Goal: Communication & Community: Share content

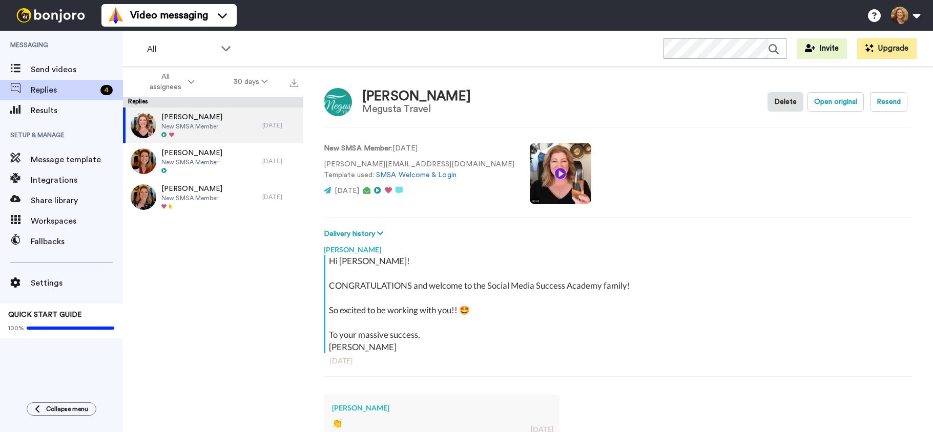
type textarea "x"
click at [274, 46] on div "All WORKSPACES View all All Lead Conversion SMSA Doors Closing Retention SMSA L…" at bounding box center [528, 49] width 810 height 36
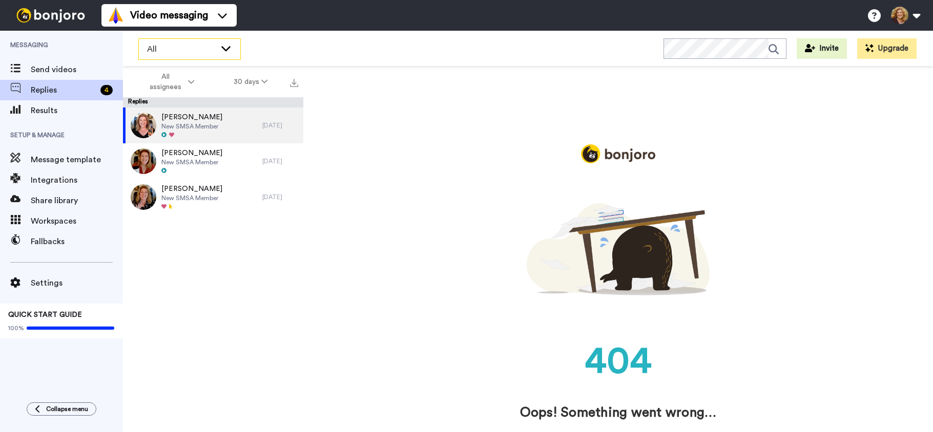
click at [225, 48] on icon at bounding box center [226, 48] width 12 height 10
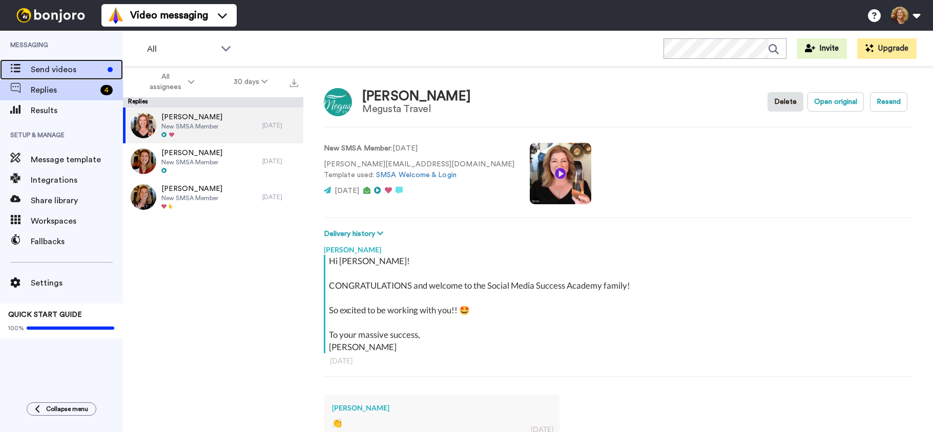
click at [57, 69] on span "Send videos" at bounding box center [67, 70] width 73 height 12
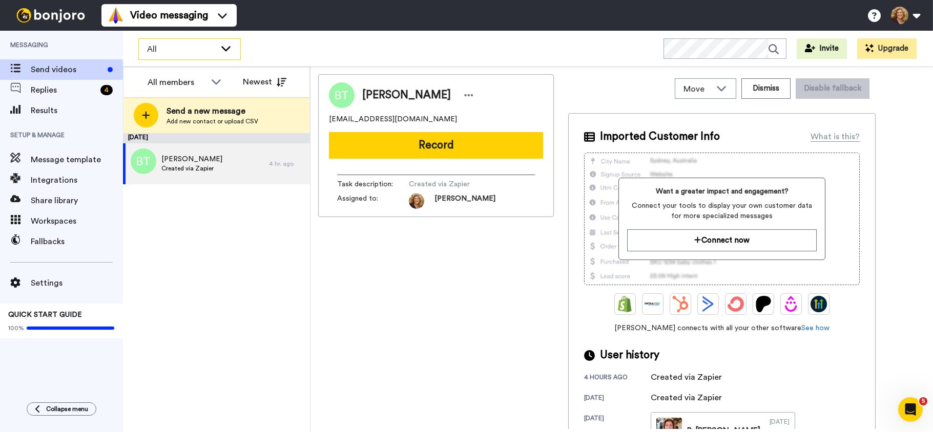
click at [227, 48] on icon at bounding box center [226, 48] width 12 height 10
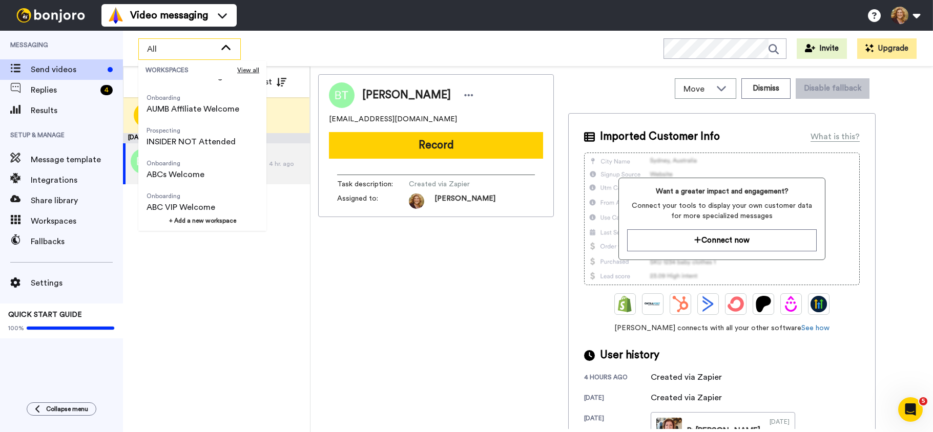
scroll to position [361, 0]
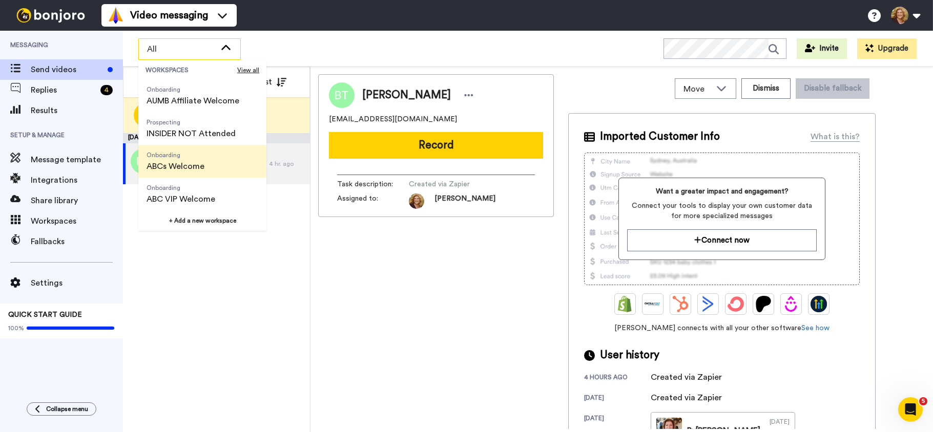
click at [201, 164] on span "ABCs Welcome" at bounding box center [176, 166] width 58 height 12
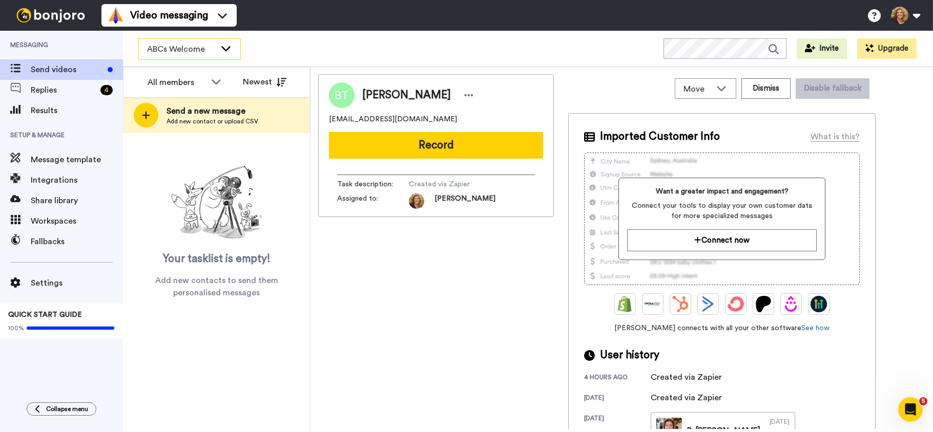
click at [223, 48] on icon at bounding box center [225, 48] width 9 height 5
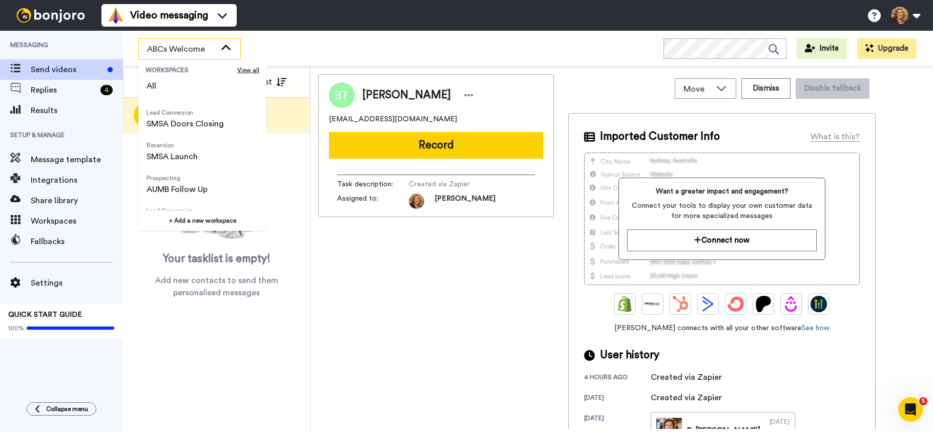
scroll to position [0, 0]
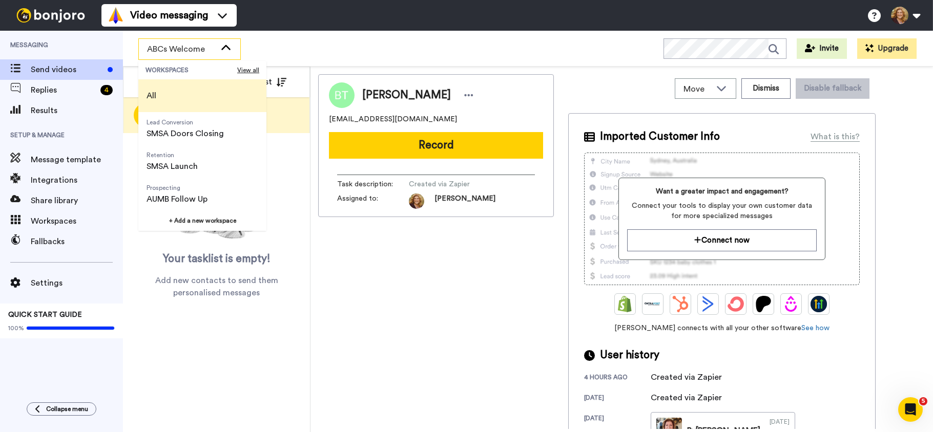
click at [199, 94] on li "All" at bounding box center [202, 95] width 128 height 33
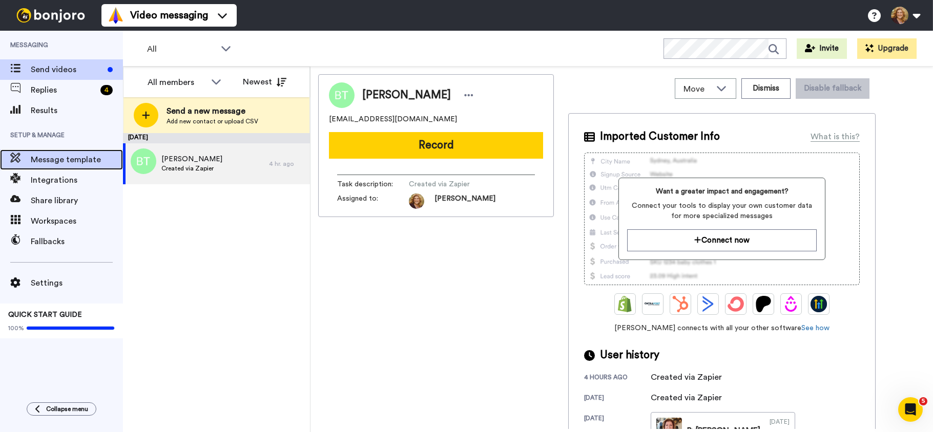
click at [58, 158] on span "Message template" at bounding box center [77, 160] width 92 height 12
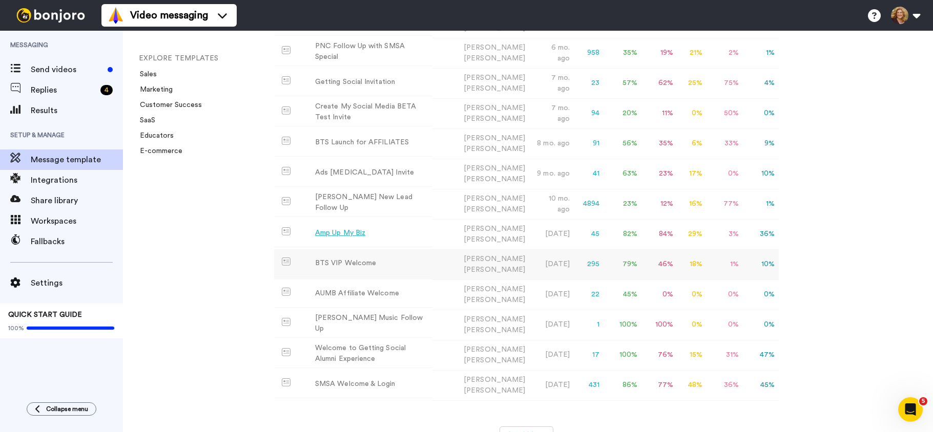
scroll to position [197, 0]
click at [355, 260] on div "BTS VIP Welcome" at bounding box center [345, 262] width 61 height 11
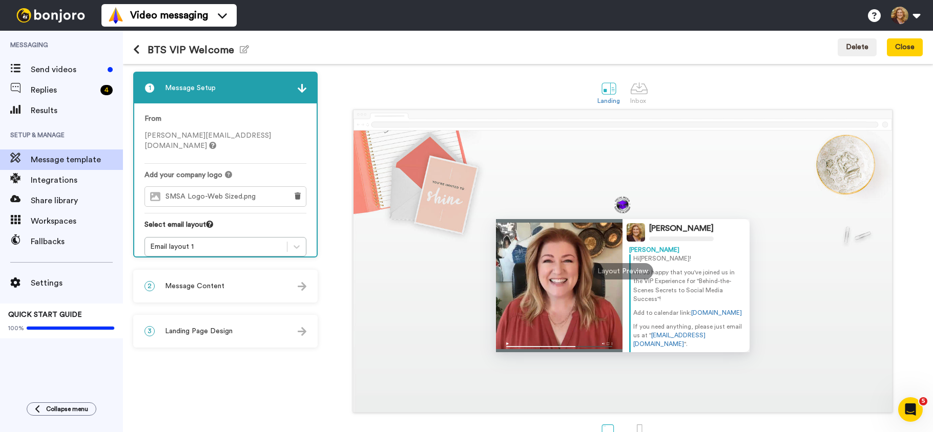
click at [169, 50] on h1 "BTS VIP Welcome Edit name" at bounding box center [191, 50] width 116 height 12
click at [240, 48] on icon "button" at bounding box center [244, 49] width 9 height 8
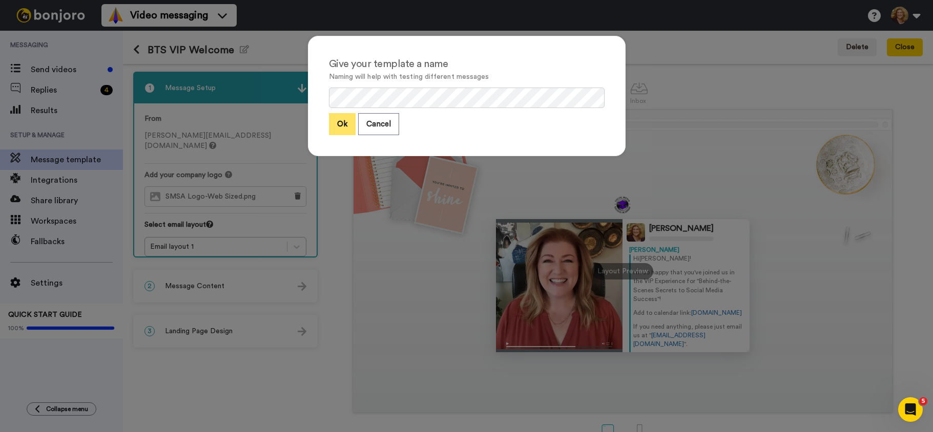
click at [337, 123] on button "Ok" at bounding box center [342, 124] width 27 height 22
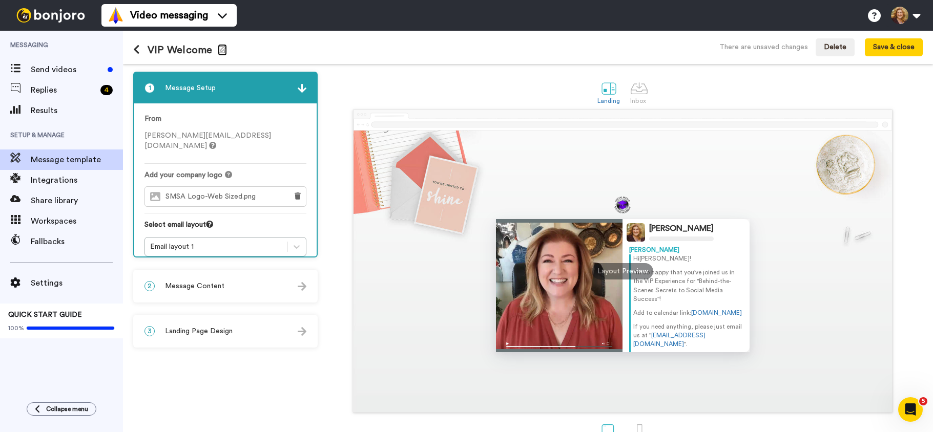
scroll to position [27, 0]
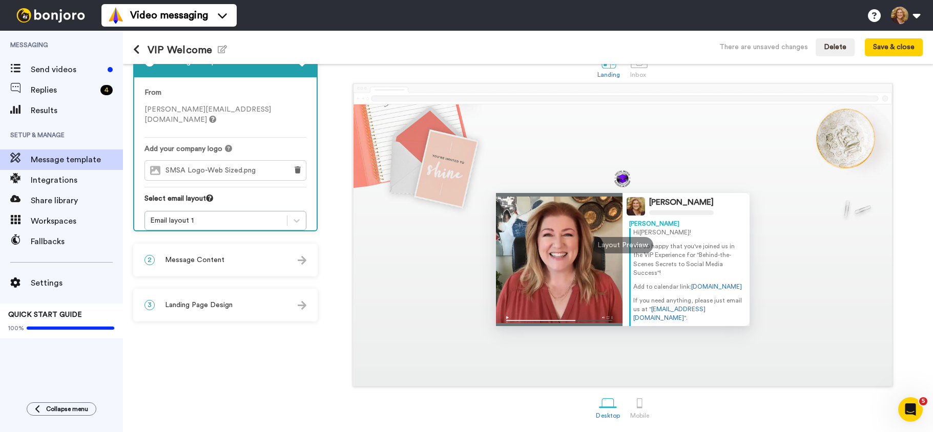
click at [204, 260] on span "Message Content" at bounding box center [194, 260] width 59 height 10
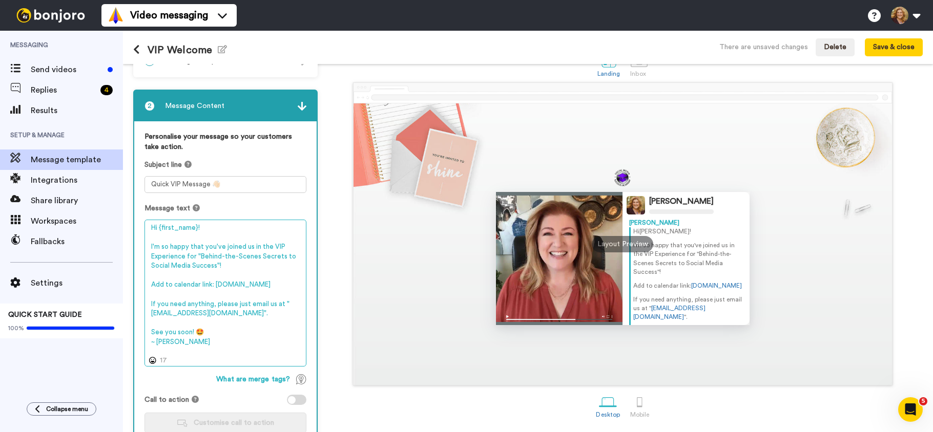
drag, startPoint x: 215, startPoint y: 267, endPoint x: 199, endPoint y: 260, distance: 17.9
click at [199, 260] on textarea "Hi {first_name}! I'm so happy that you've joined us in the VIP Experience for "…" at bounding box center [225, 293] width 162 height 147
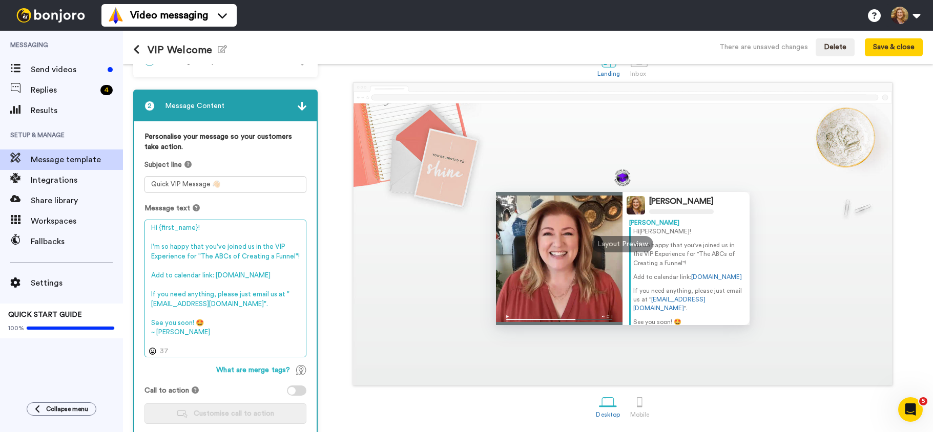
drag, startPoint x: 244, startPoint y: 285, endPoint x: 152, endPoint y: 289, distance: 92.8
click at [152, 289] on textarea "Hi {first_name}! I'm so happy that you've joined us in the VIP Experience for "…" at bounding box center [225, 289] width 162 height 138
type textarea "Hi {first_name}! I'm so happy that you've joined us in the VIP Experience for "…"
click at [268, 274] on textarea "Hi {first_name}! I'm so happy that you've joined us in the VIP Experience for "…" at bounding box center [225, 289] width 162 height 138
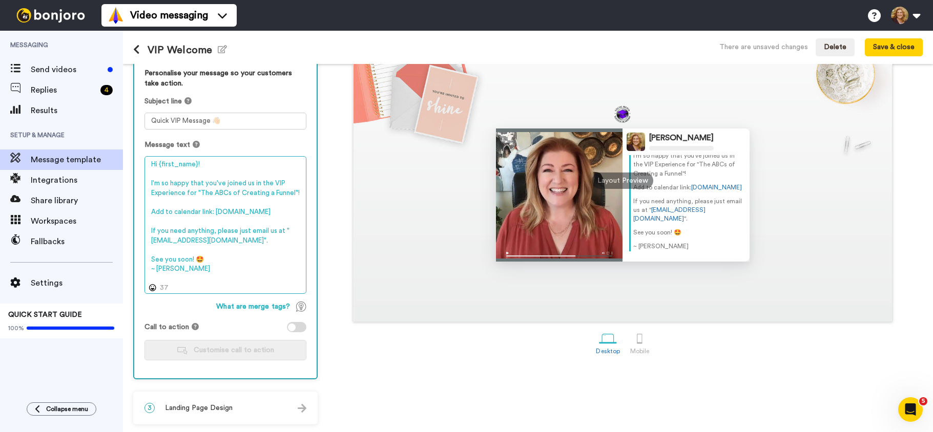
scroll to position [0, 0]
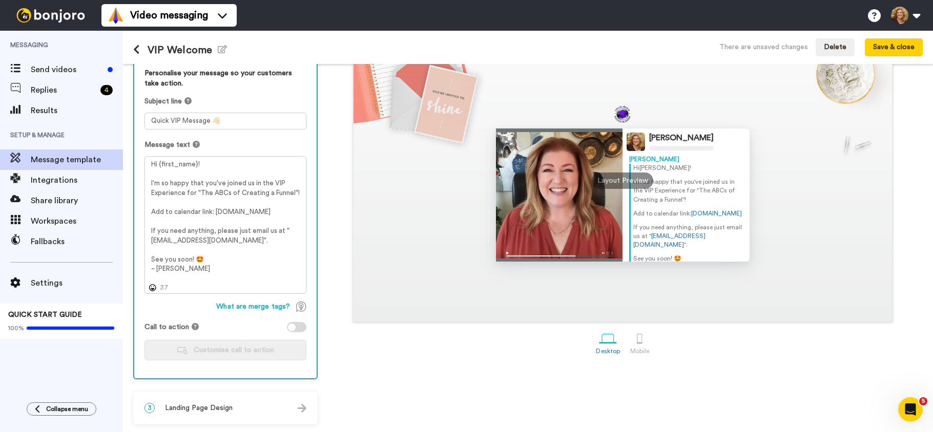
click at [219, 409] on span "Landing Page Design" at bounding box center [199, 408] width 68 height 10
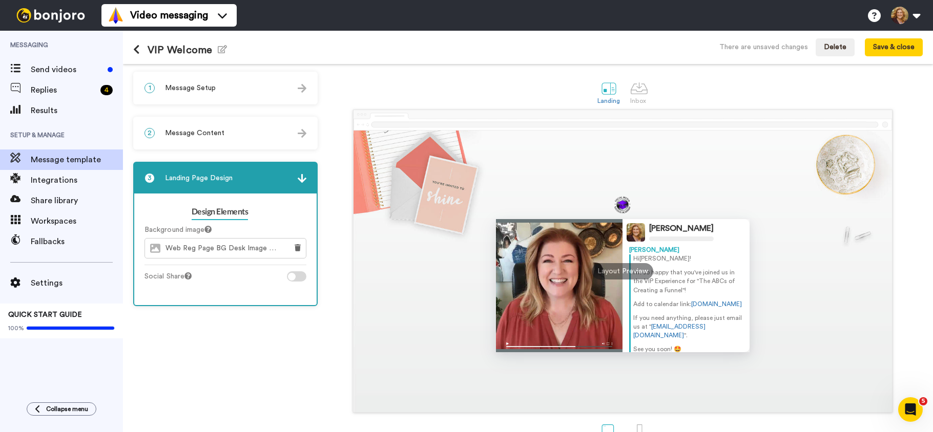
click at [211, 133] on span "Message Content" at bounding box center [194, 133] width 59 height 10
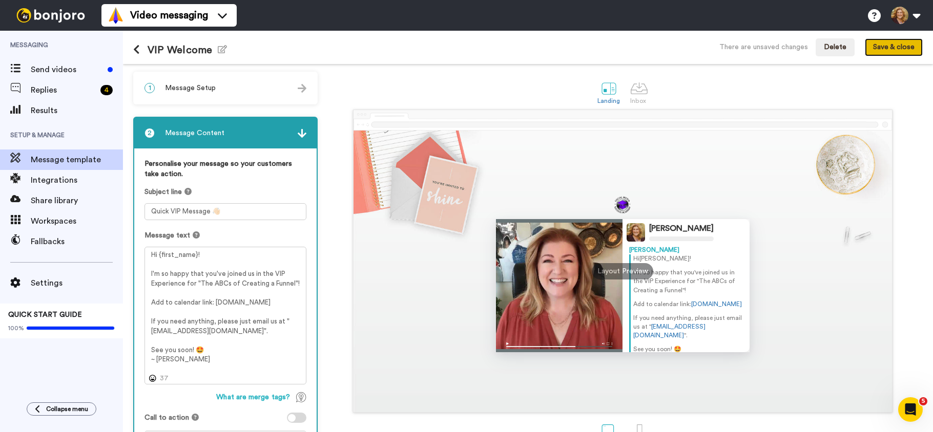
click at [896, 46] on button "Save & close" at bounding box center [894, 47] width 58 height 18
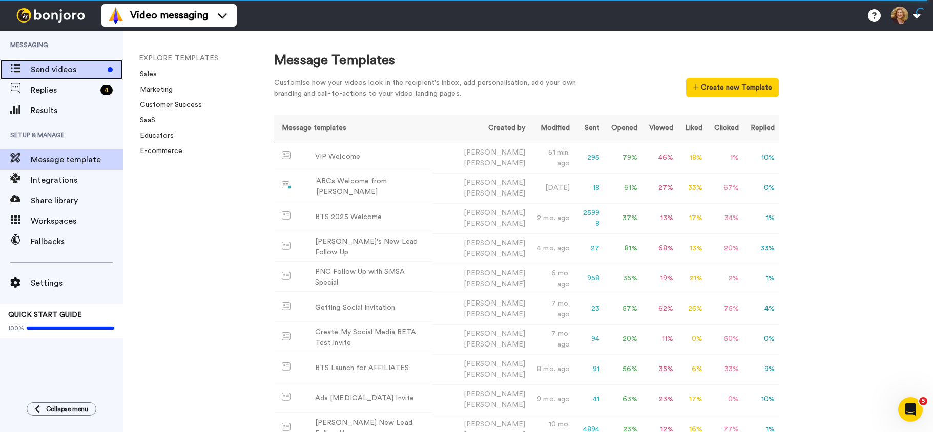
click at [68, 65] on span "Send videos" at bounding box center [67, 70] width 73 height 12
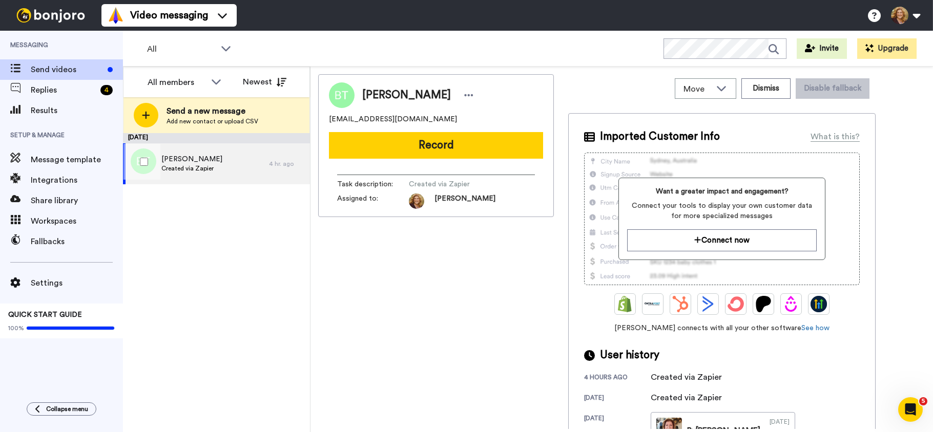
click at [243, 159] on div "Bridget Bc Created via Zapier" at bounding box center [196, 163] width 146 height 41
click at [206, 157] on span "[PERSON_NAME]" at bounding box center [191, 159] width 61 height 10
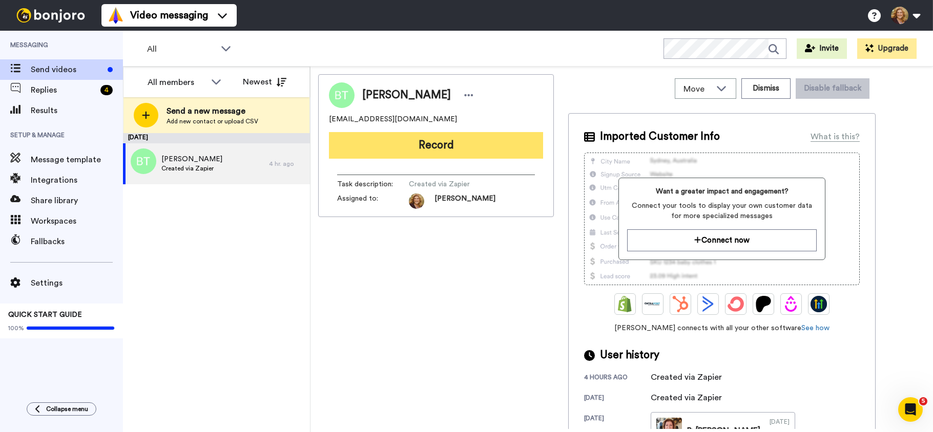
click at [437, 145] on button "Record" at bounding box center [436, 145] width 214 height 27
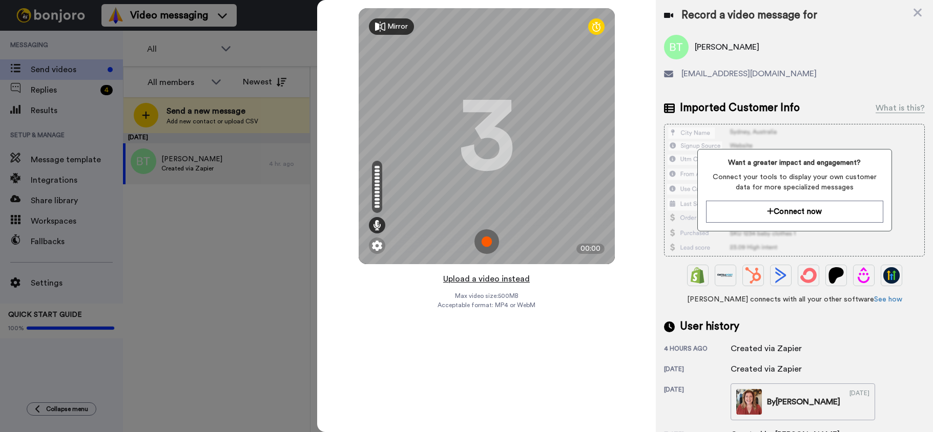
click at [477, 278] on button "Upload a video instead" at bounding box center [486, 279] width 93 height 13
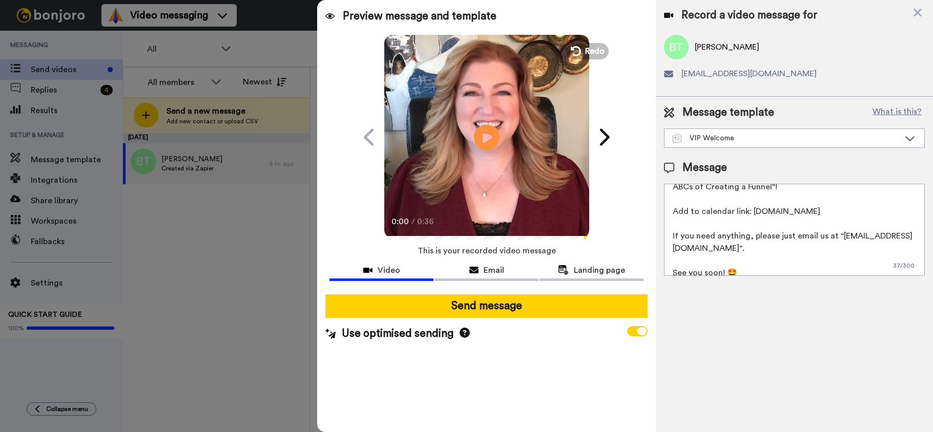
scroll to position [65, 0]
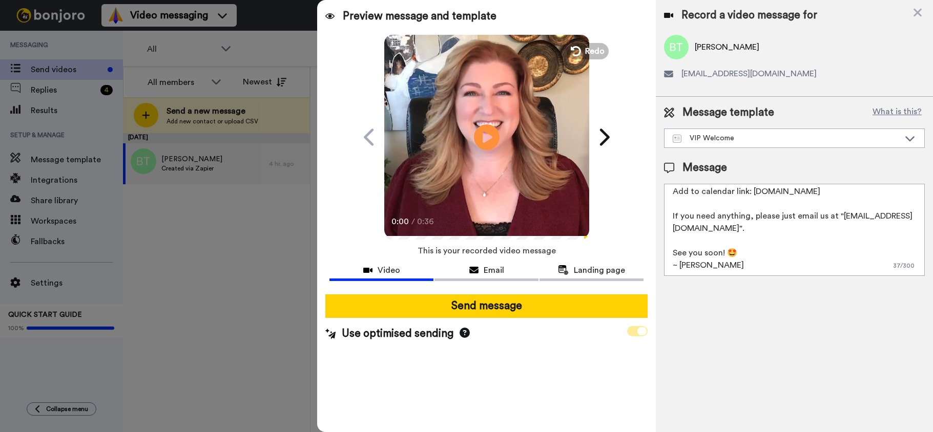
click at [633, 331] on span at bounding box center [637, 331] width 20 height 10
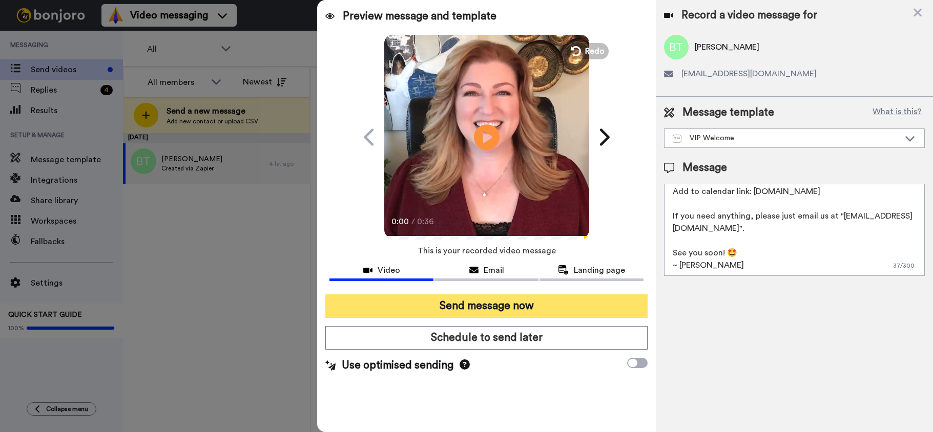
click at [499, 302] on button "Send message now" at bounding box center [486, 307] width 322 height 24
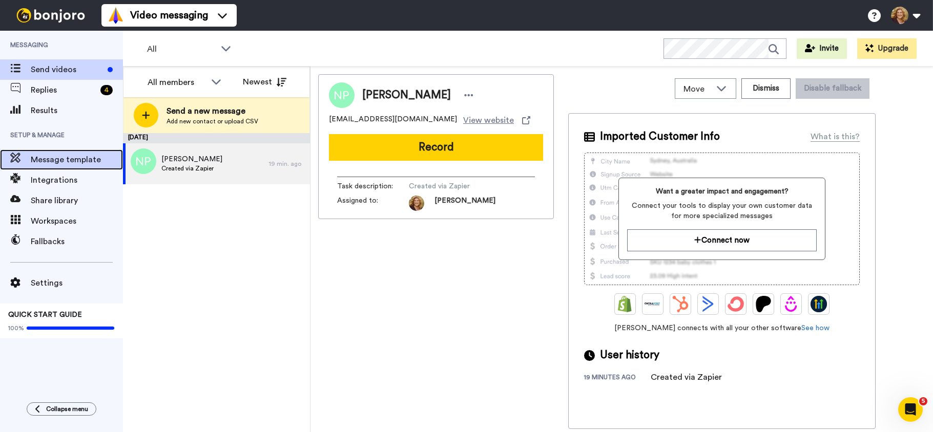
click at [68, 160] on span "Message template" at bounding box center [77, 160] width 92 height 12
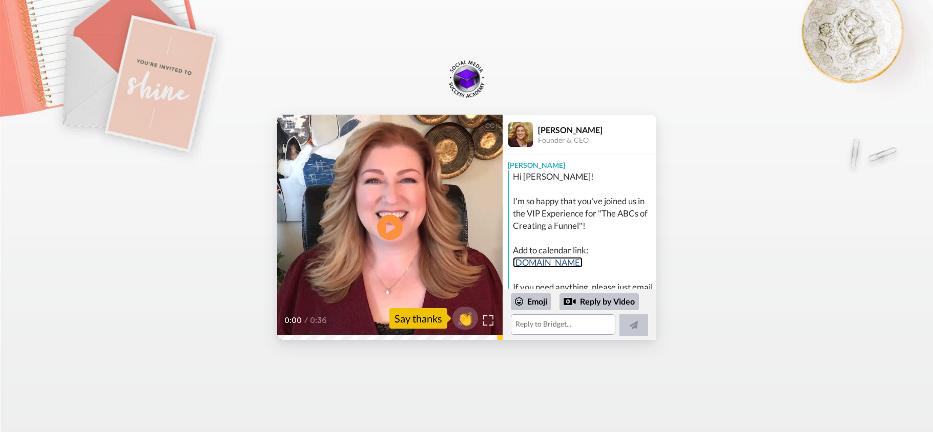
click at [559, 264] on link "vipevents.ampupmybiz.com" at bounding box center [548, 262] width 70 height 11
click at [387, 228] on icon "Play/Pause" at bounding box center [389, 227] width 27 height 49
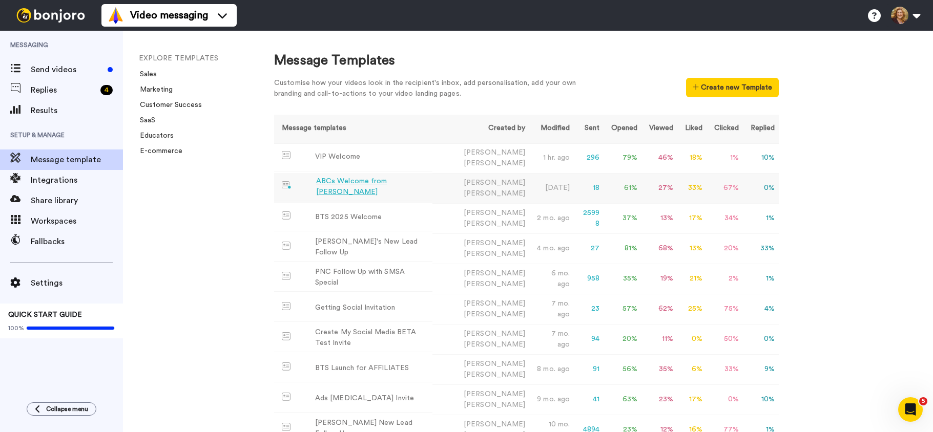
click at [345, 186] on div "ABCs Welcome from Bridget" at bounding box center [372, 187] width 112 height 22
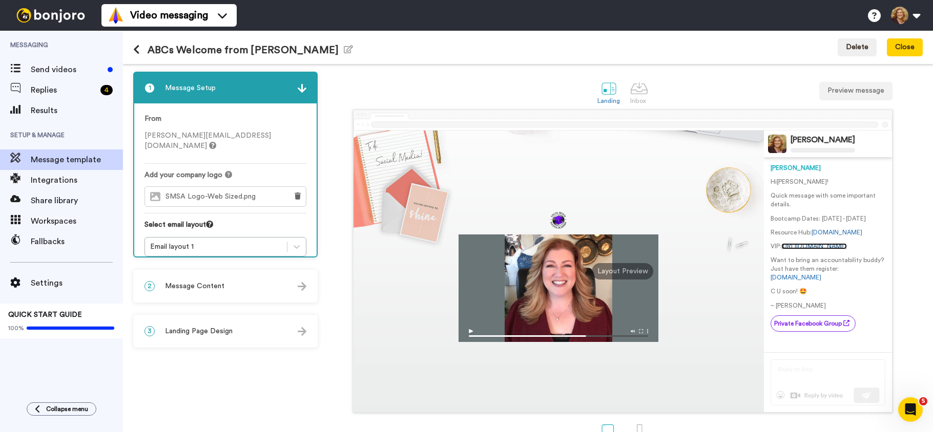
click at [844, 250] on link "https://abcvip.ampupmybiz.com" at bounding box center [814, 246] width 66 height 6
click at [222, 287] on div "2 Message Content" at bounding box center [225, 286] width 182 height 31
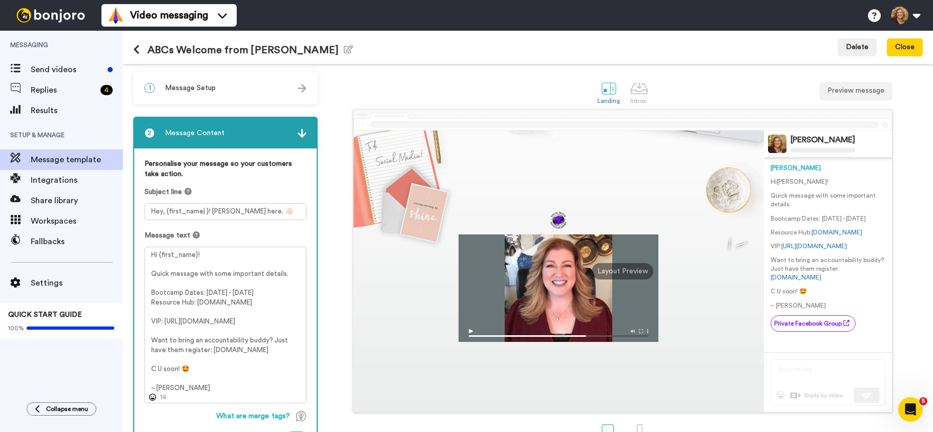
click at [398, 10] on div "Video messaging Switch to Video messaging Testimonials Settings Discover Help &…" at bounding box center [517, 15] width 832 height 31
click at [63, 70] on span "Send videos" at bounding box center [67, 70] width 73 height 12
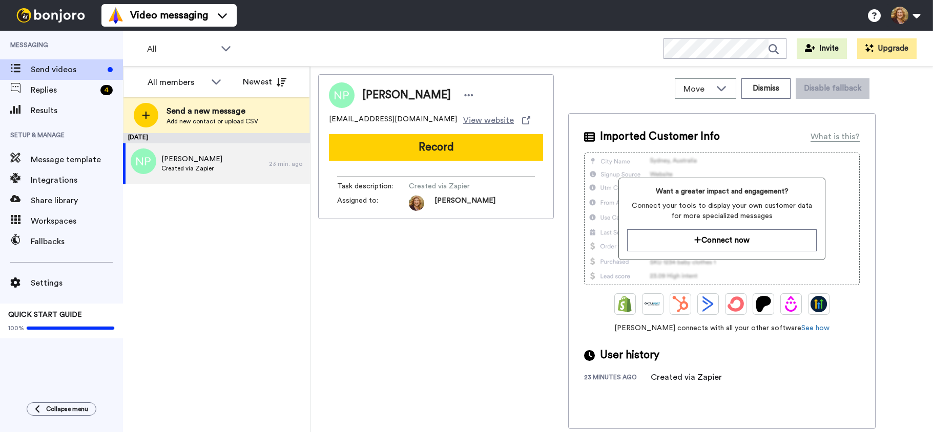
click at [718, 14] on div "Video messaging Switch to Video messaging Testimonials Settings Discover Help &…" at bounding box center [517, 15] width 832 height 31
click at [658, 16] on div "Video messaging Switch to Video messaging Testimonials Settings Discover Help &…" at bounding box center [517, 15] width 832 height 31
click at [609, 13] on div "Video messaging Switch to Video messaging Testimonials Settings Discover Help &…" at bounding box center [517, 15] width 832 height 31
